Goal: Task Accomplishment & Management: Complete application form

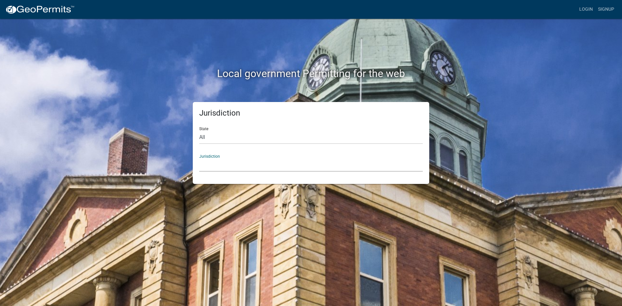
drag, startPoint x: 212, startPoint y: 162, endPoint x: 213, endPoint y: 166, distance: 3.9
click at [213, 166] on select "[GEOGRAPHIC_DATA], [US_STATE] [GEOGRAPHIC_DATA], [US_STATE][PERSON_NAME][GEOGRA…" at bounding box center [311, 164] width 224 height 13
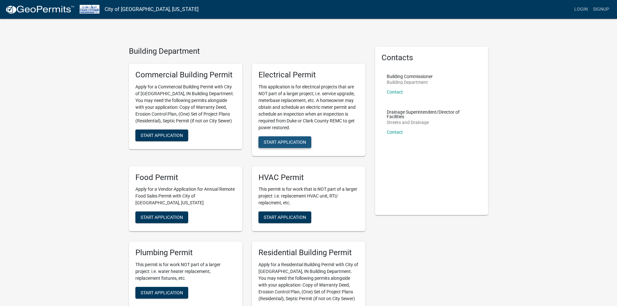
click at [297, 141] on span "Start Application" at bounding box center [285, 141] width 42 height 5
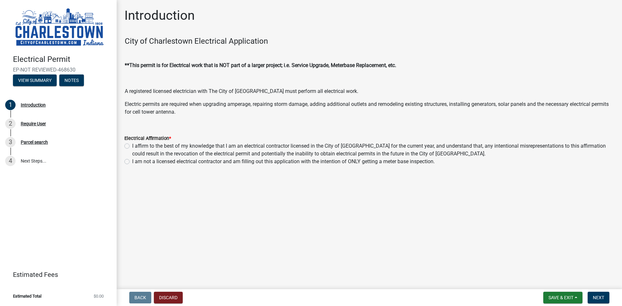
click at [132, 146] on label "I affirm to the best of my knowledge that I am an electrical contractor license…" at bounding box center [373, 150] width 482 height 16
click at [132, 146] on input "I affirm to the best of my knowledge that I am an electrical contractor license…" at bounding box center [134, 144] width 4 height 4
radio input "true"
click at [596, 298] on span "Next" at bounding box center [598, 297] width 11 height 5
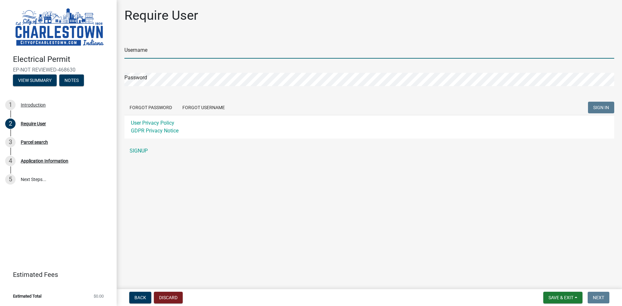
click at [208, 53] on input "Username" at bounding box center [369, 51] width 490 height 13
click at [269, 216] on main "Require User Username Password Forgot Password Forgot Username SIGN IN User Pri…" at bounding box center [369, 143] width 505 height 287
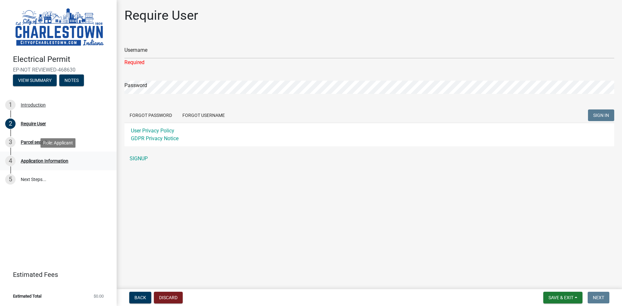
click at [39, 161] on div "Application Information" at bounding box center [45, 161] width 48 height 5
click at [44, 159] on div "Application Information" at bounding box center [45, 161] width 48 height 5
